Goal: Task Accomplishment & Management: Manage account settings

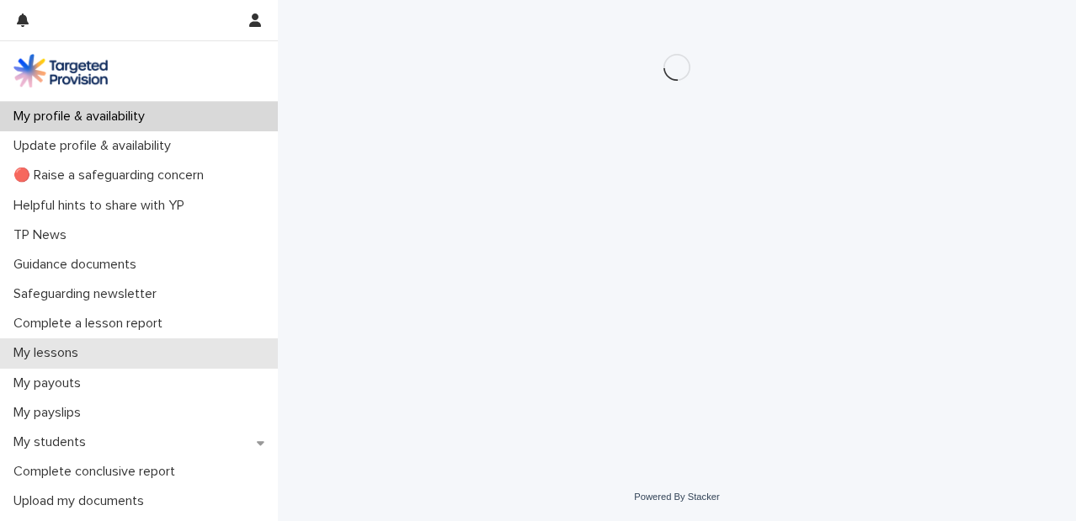
click at [109, 348] on div "My lessons" at bounding box center [139, 353] width 278 height 29
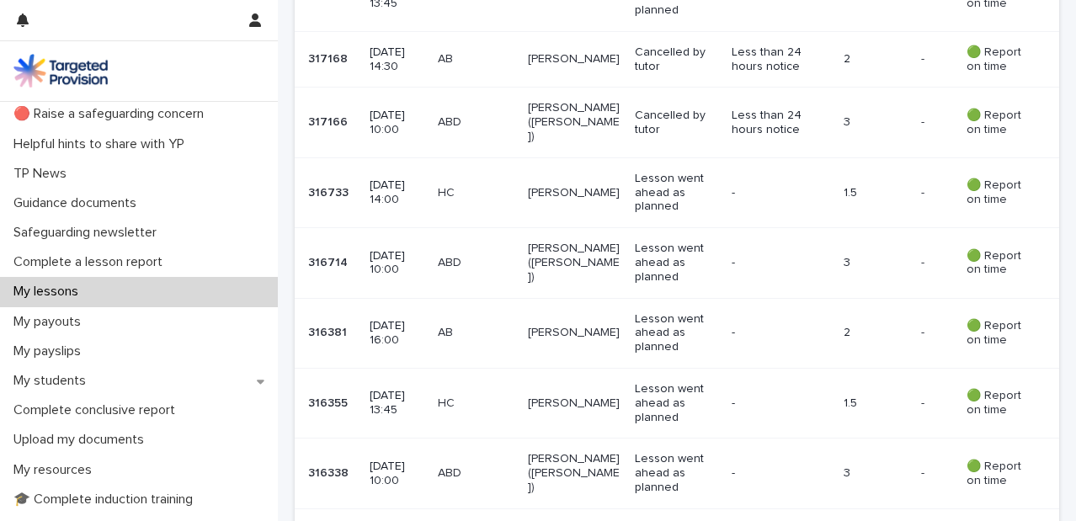
scroll to position [565, 0]
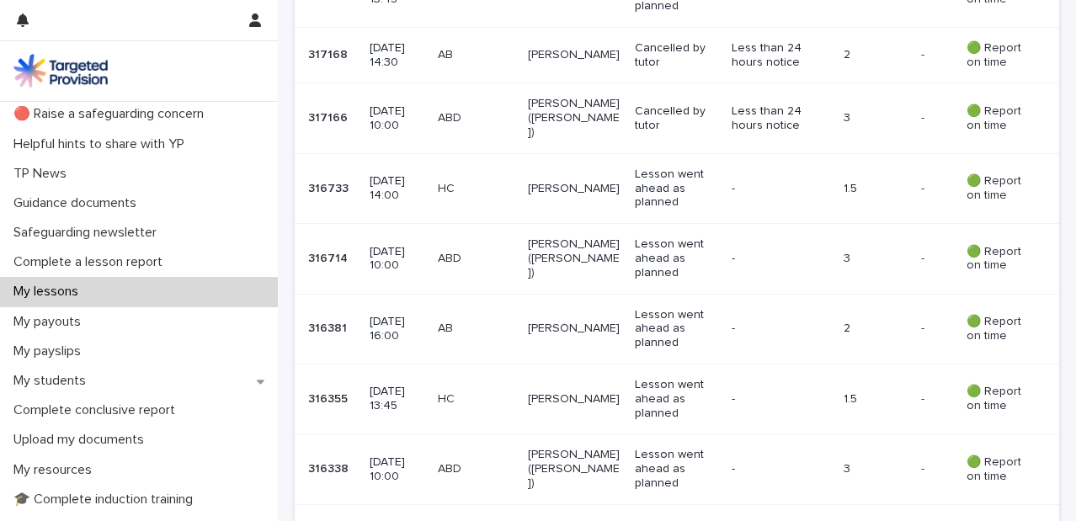
click at [557, 392] on p "[PERSON_NAME]" at bounding box center [574, 399] width 93 height 14
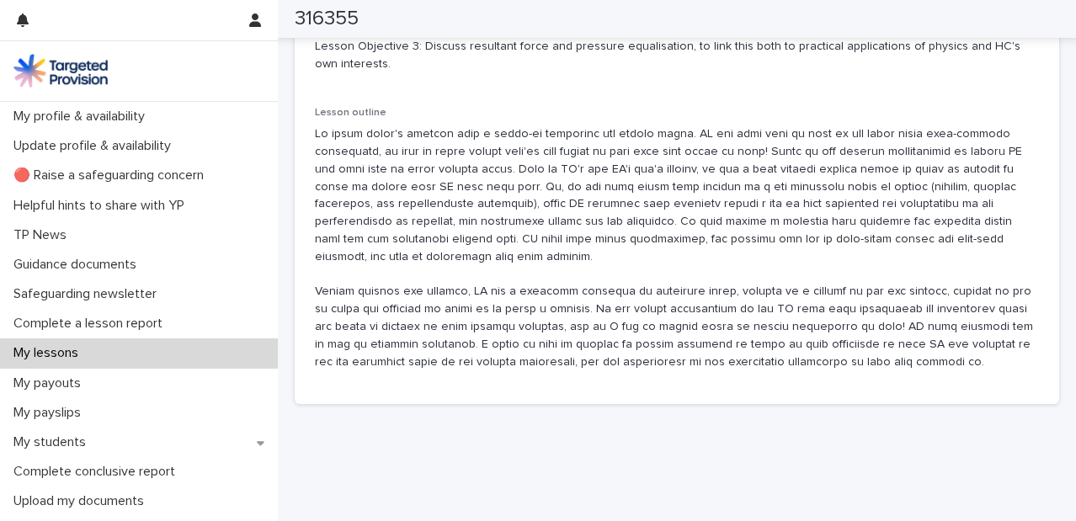
click at [379, 154] on p at bounding box center [677, 247] width 724 height 245
click at [84, 365] on div "My lessons" at bounding box center [139, 353] width 278 height 29
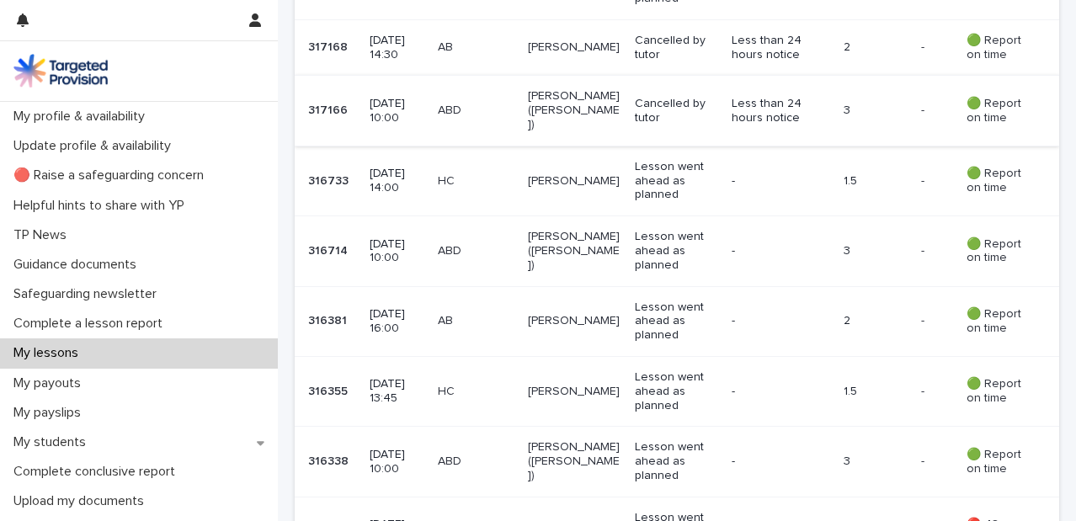
scroll to position [575, 0]
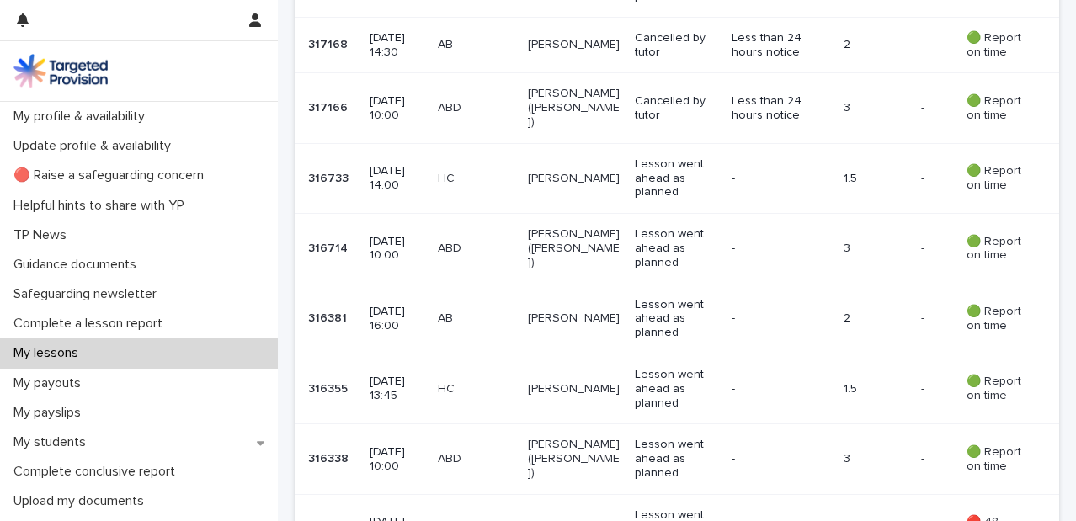
click at [738, 376] on div "-" at bounding box center [781, 390] width 99 height 28
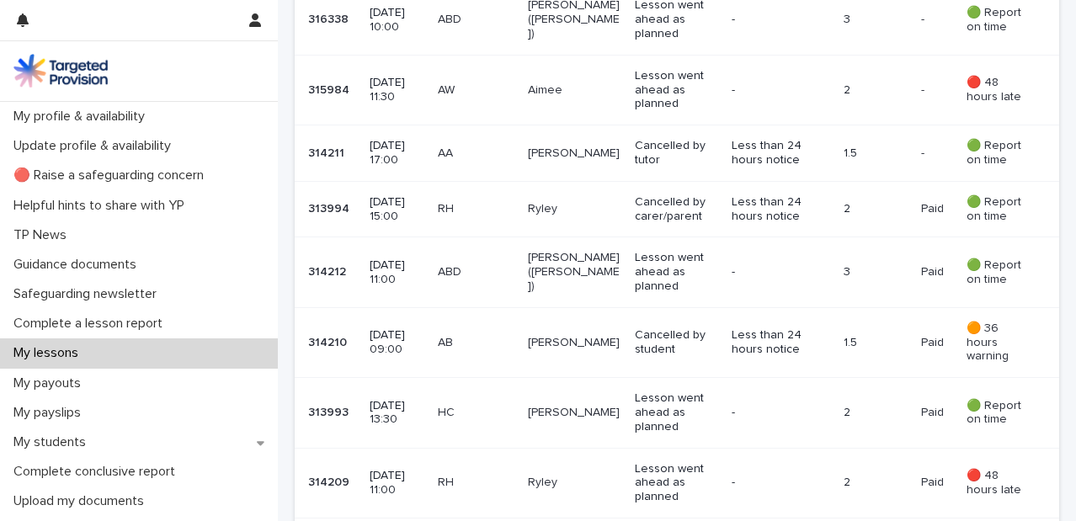
scroll to position [1009, 0]
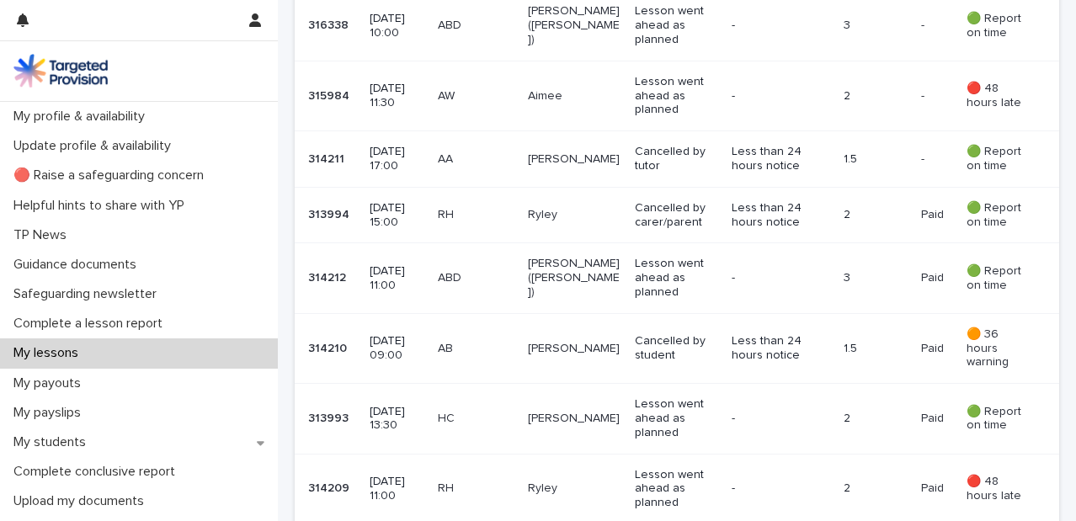
click at [897, 394] on td "2" at bounding box center [875, 419] width 77 height 70
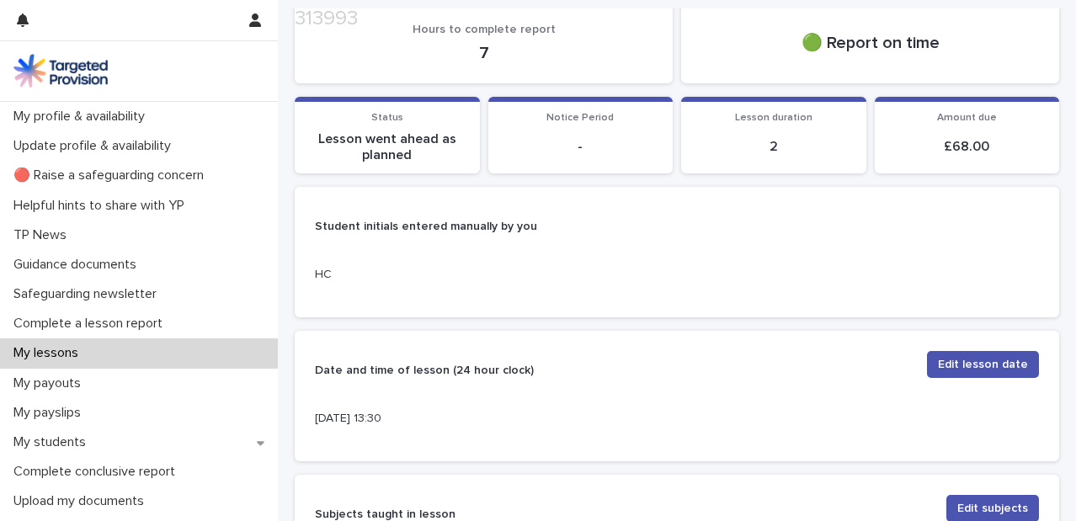
scroll to position [514, 0]
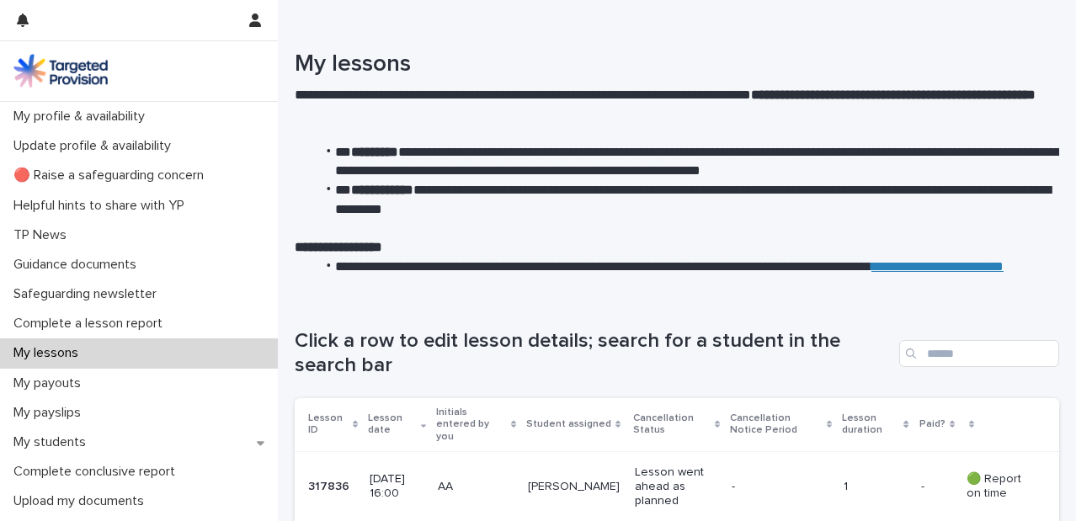
scroll to position [1359, 0]
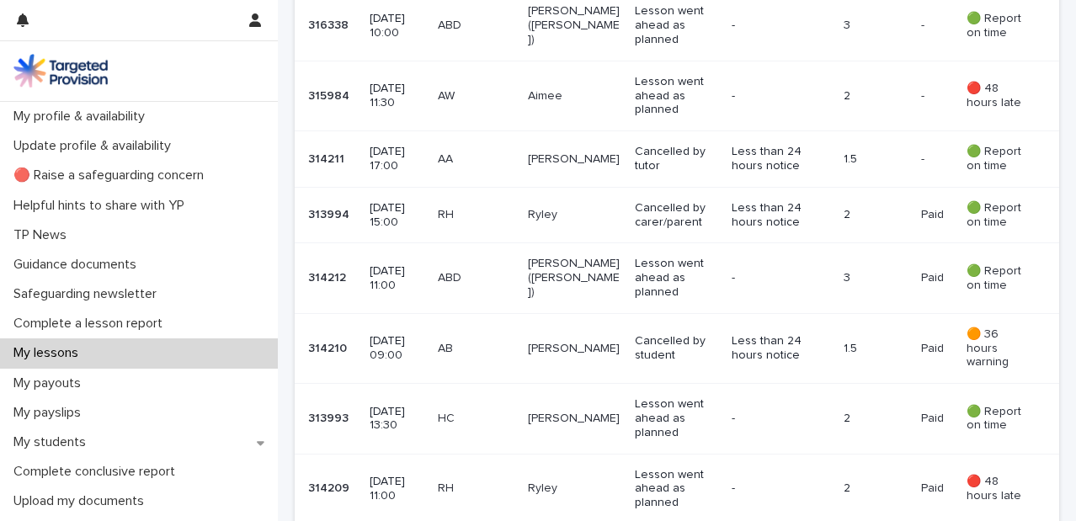
click at [712, 397] on p "Lesson went ahead as planned" at bounding box center [676, 418] width 83 height 42
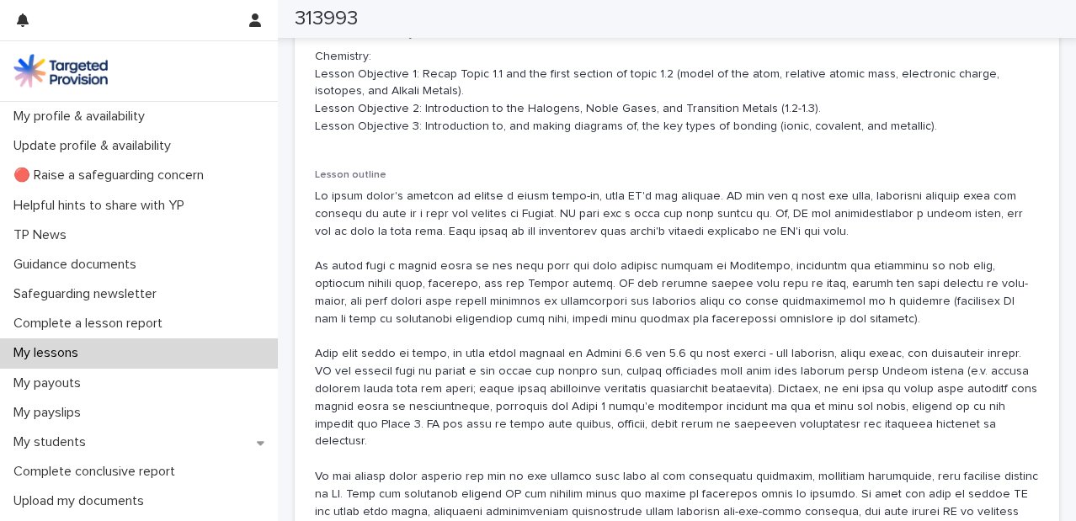
scroll to position [1037, 0]
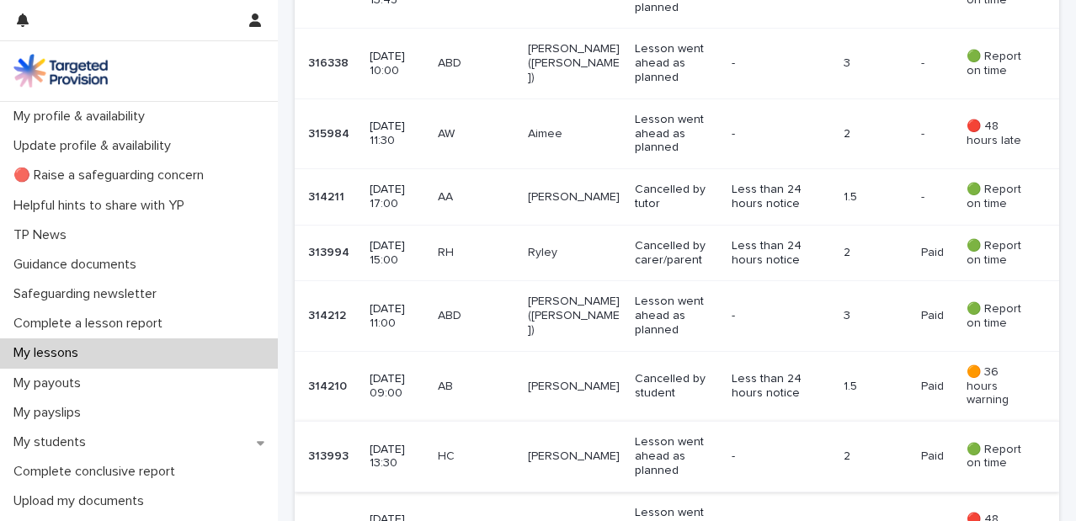
scroll to position [859, 0]
